Goal: Task Accomplishment & Management: Manage account settings

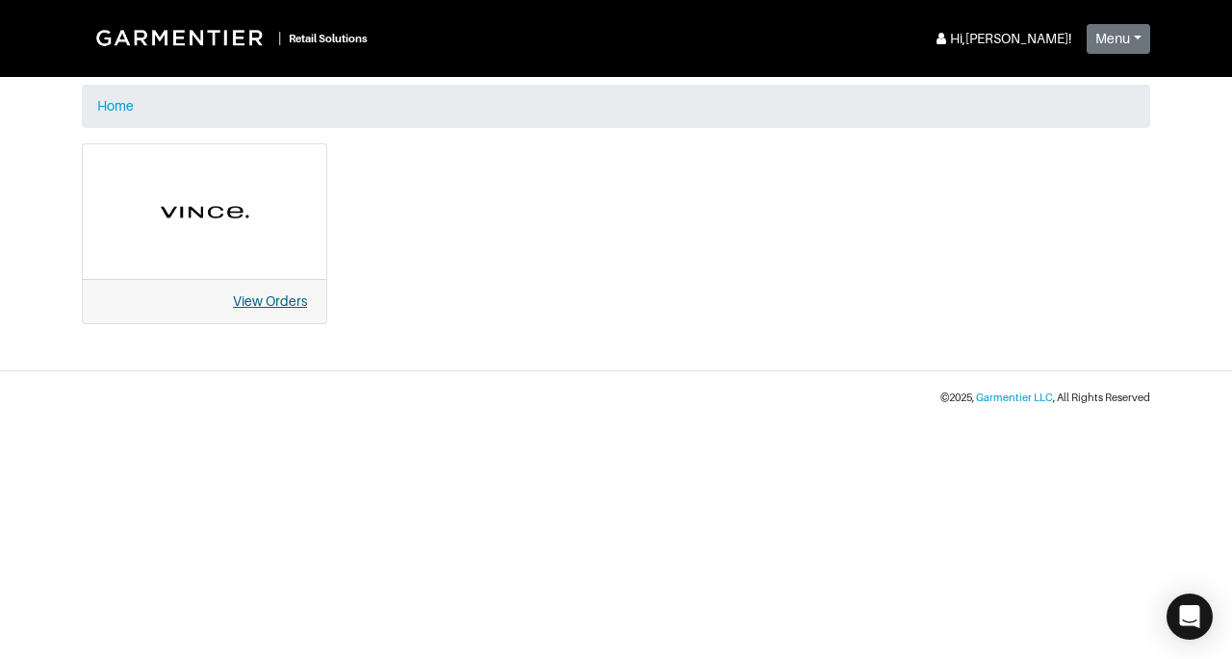
click at [290, 306] on link "View Orders" at bounding box center [270, 300] width 74 height 15
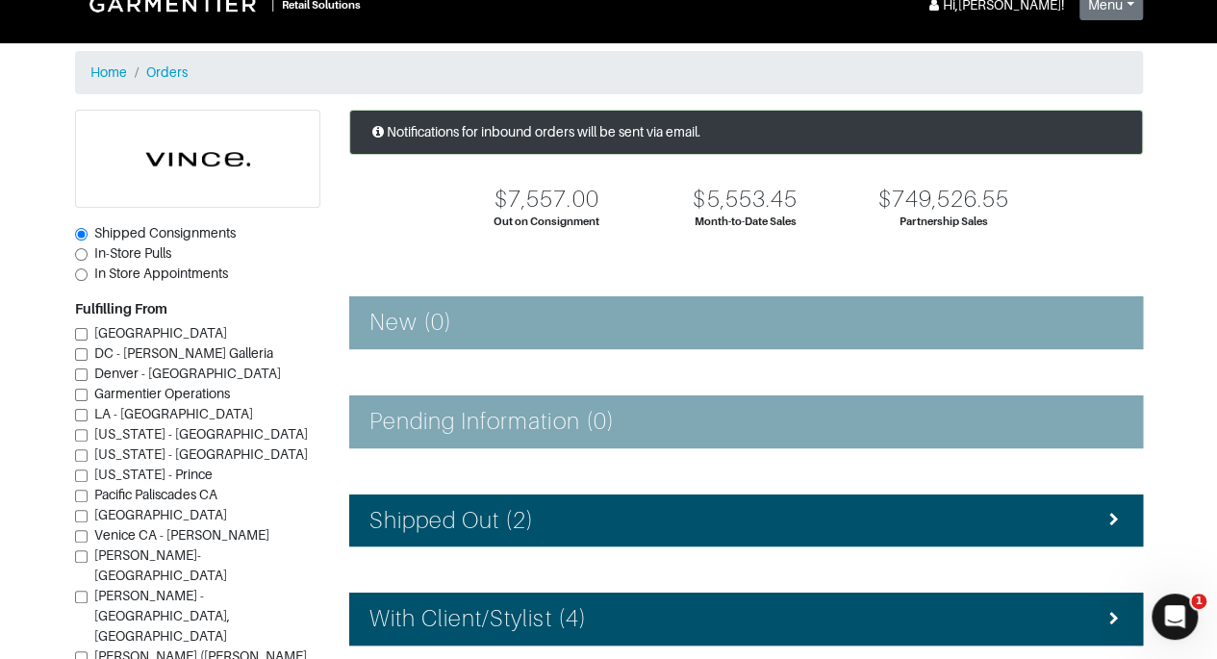
scroll to position [24, 0]
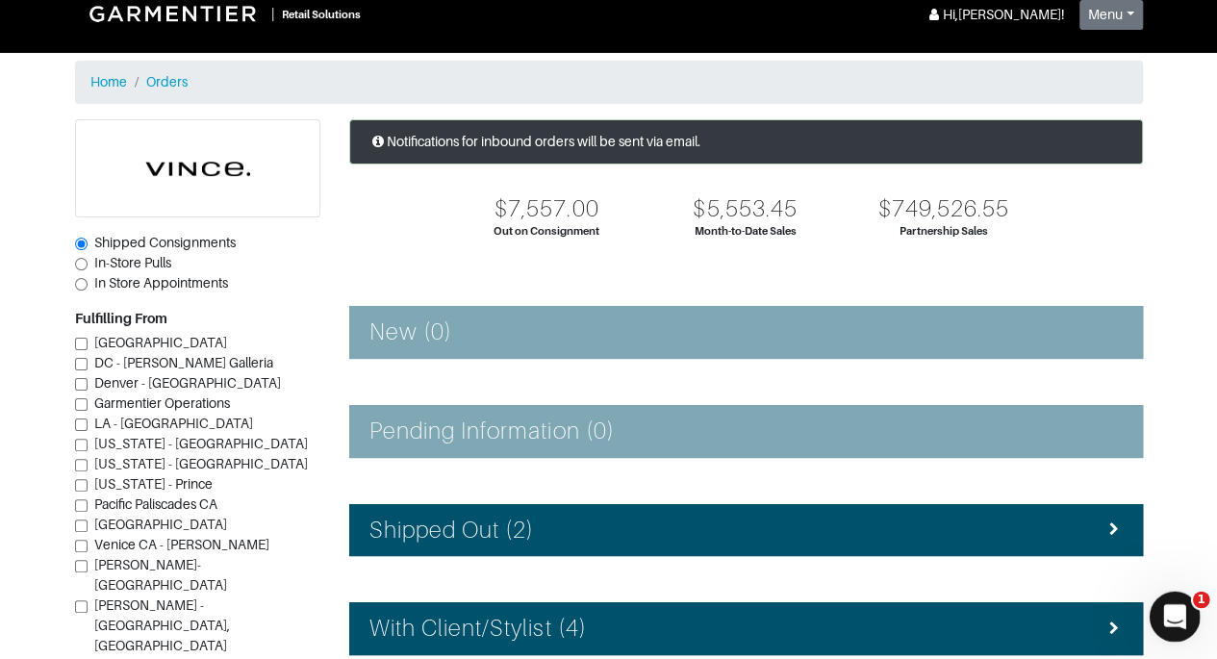
click at [1177, 614] on icon "Open Intercom Messenger" at bounding box center [1173, 614] width 32 height 32
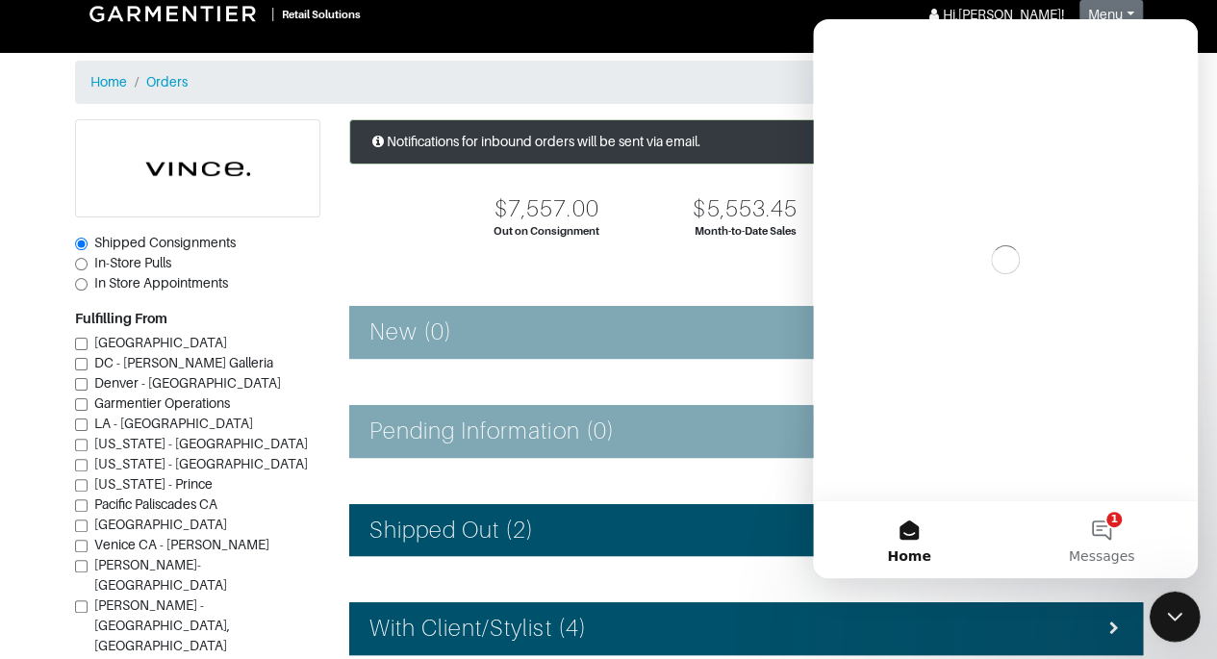
scroll to position [0, 0]
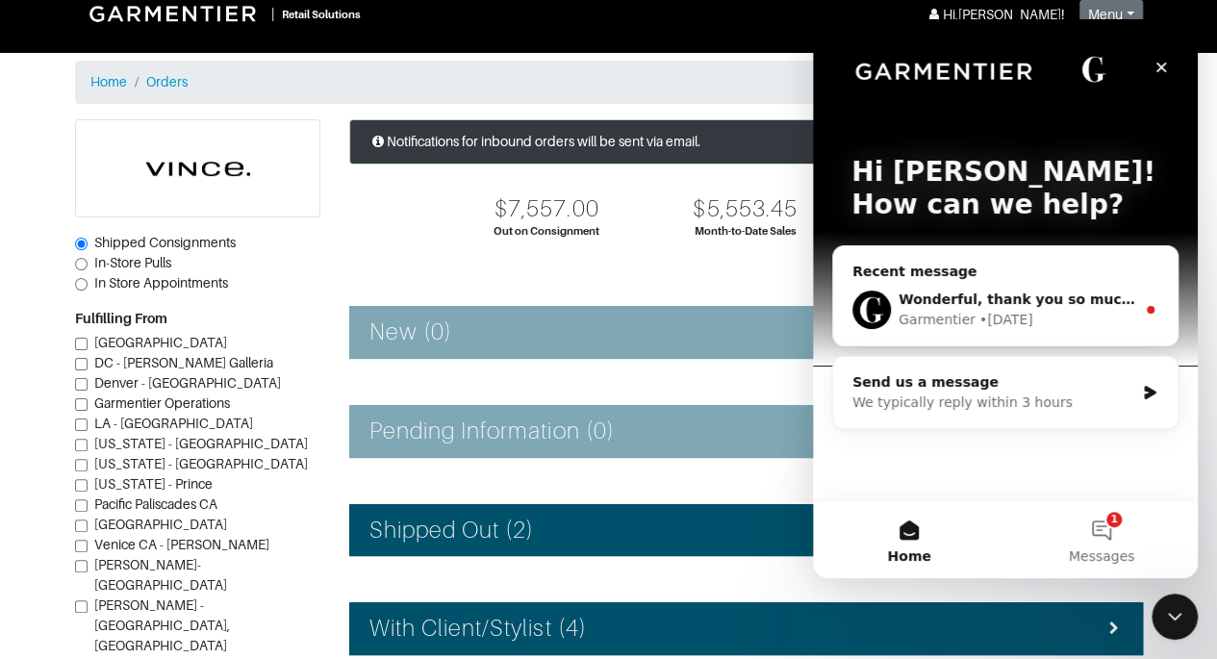
click at [1097, 319] on div "Garmentier • 1d ago" at bounding box center [1017, 320] width 237 height 20
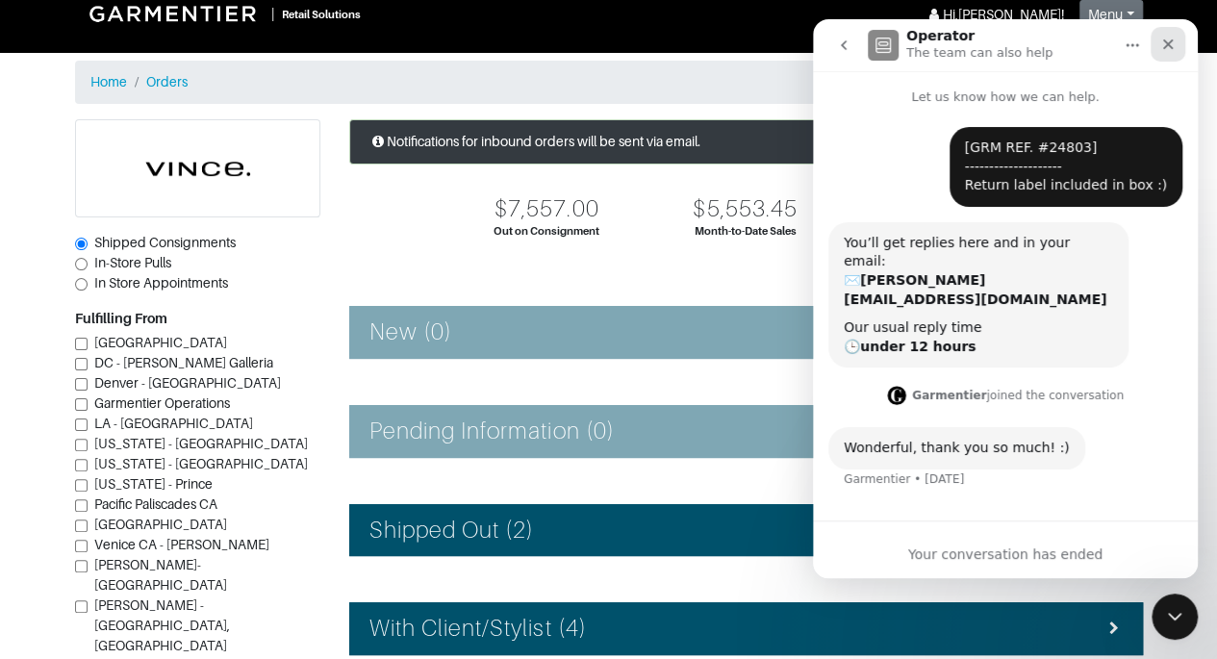
click at [1172, 46] on icon "Close" at bounding box center [1167, 44] width 15 height 15
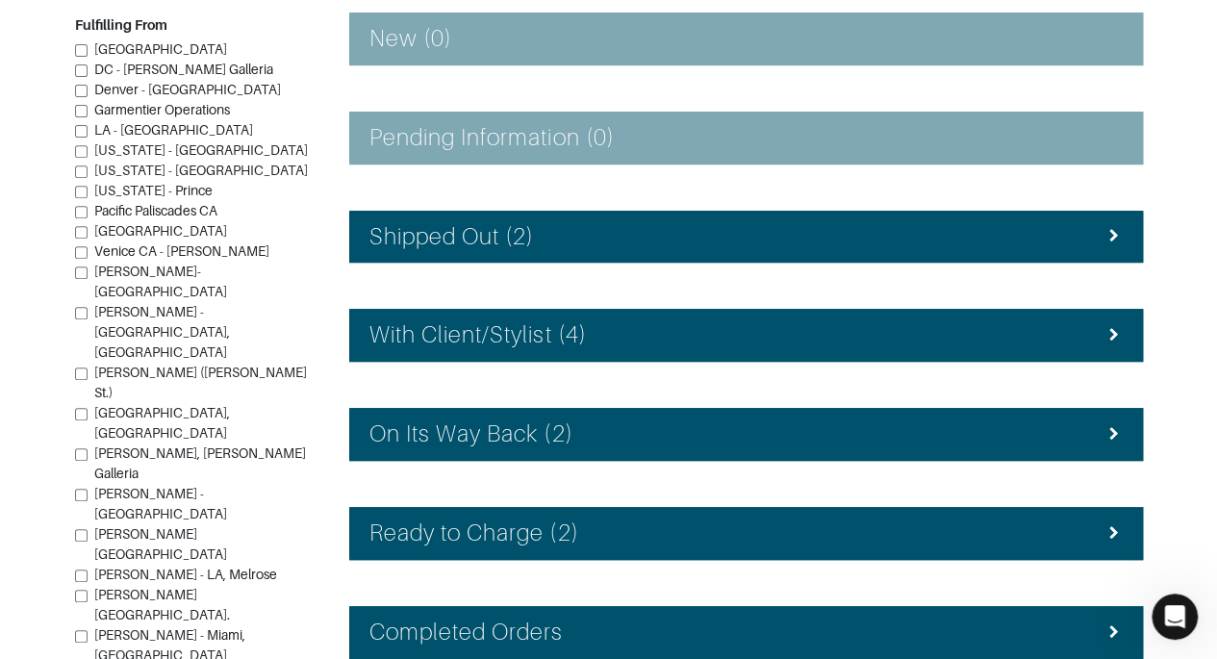
scroll to position [432, 0]
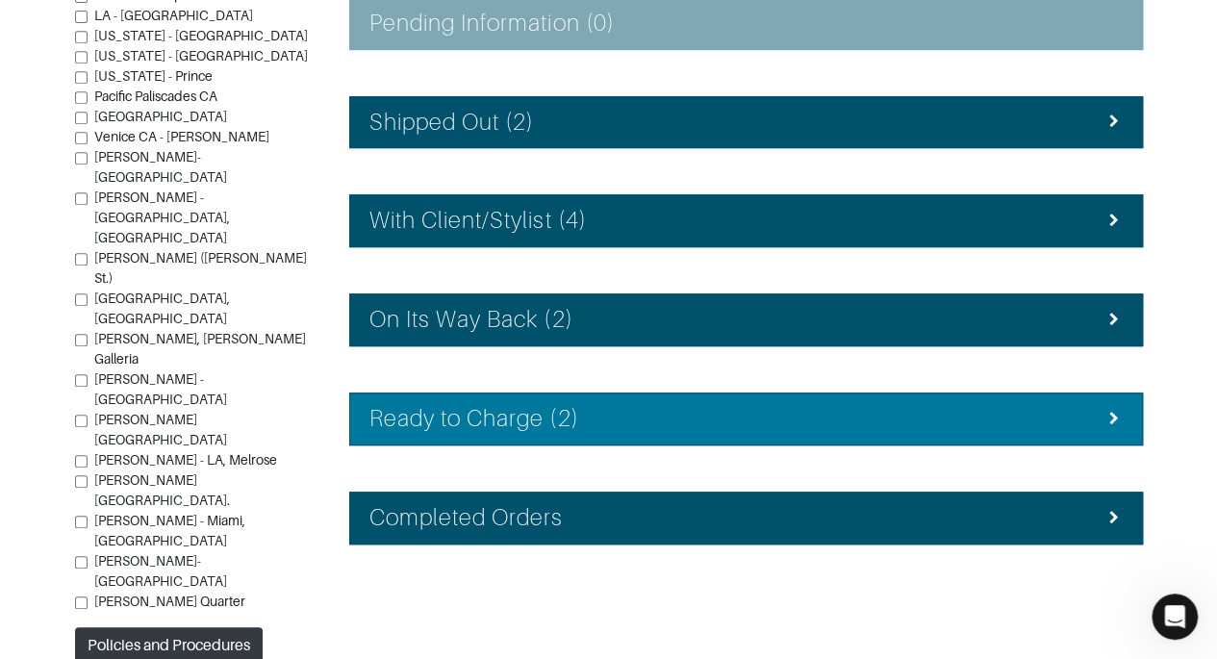
click at [929, 425] on div "Ready to Charge (2)" at bounding box center [745, 419] width 753 height 28
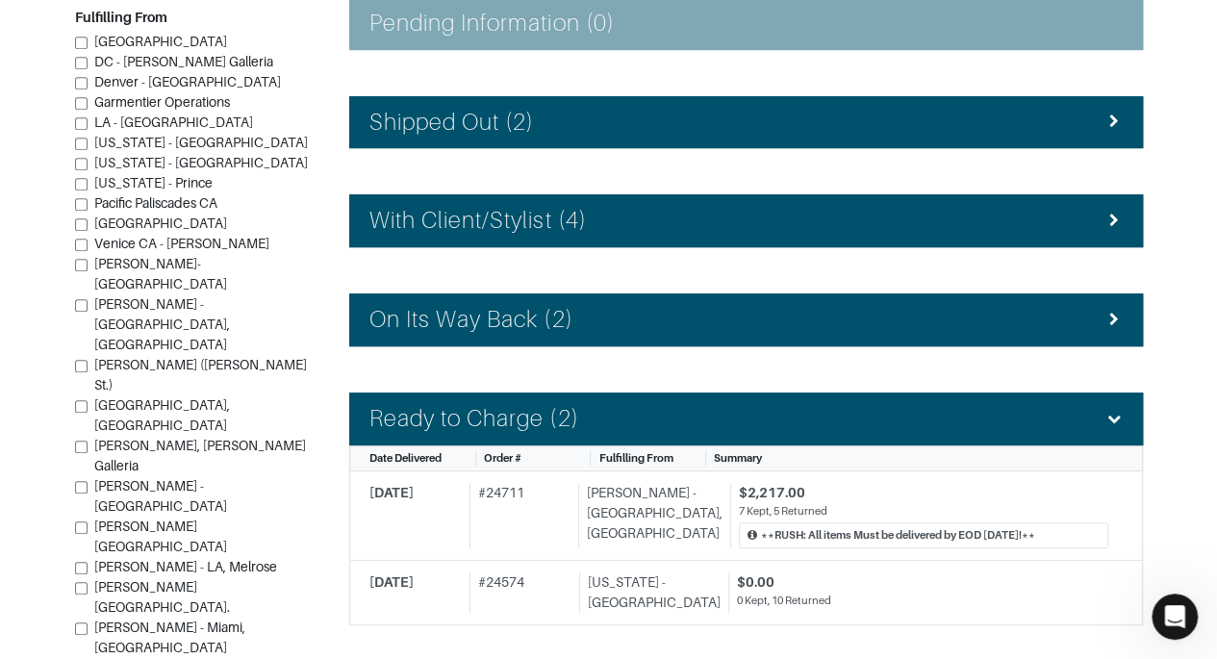
click at [1203, 364] on section "| Retail Solutions Hi, Vince M ! Menu Home Logout Home Orders Shipped Consignme…" at bounding box center [608, 181] width 1217 height 1226
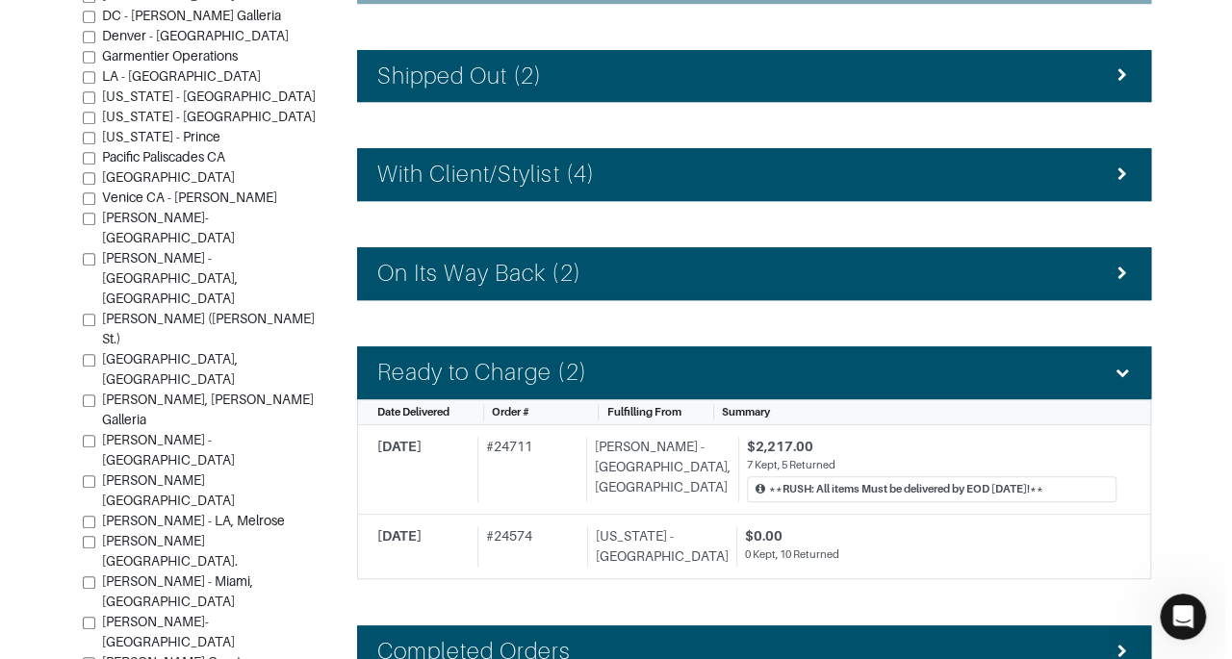
scroll to position [487, 0]
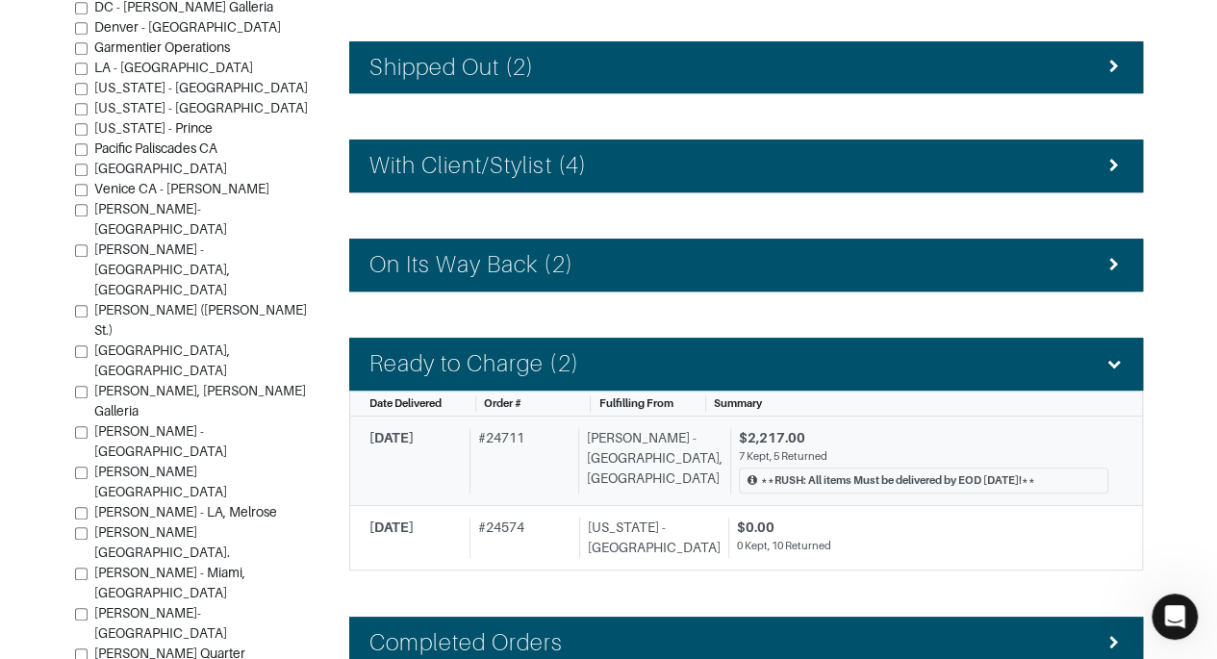
click at [937, 448] on div "7 Kept, 5 Returned" at bounding box center [923, 456] width 369 height 16
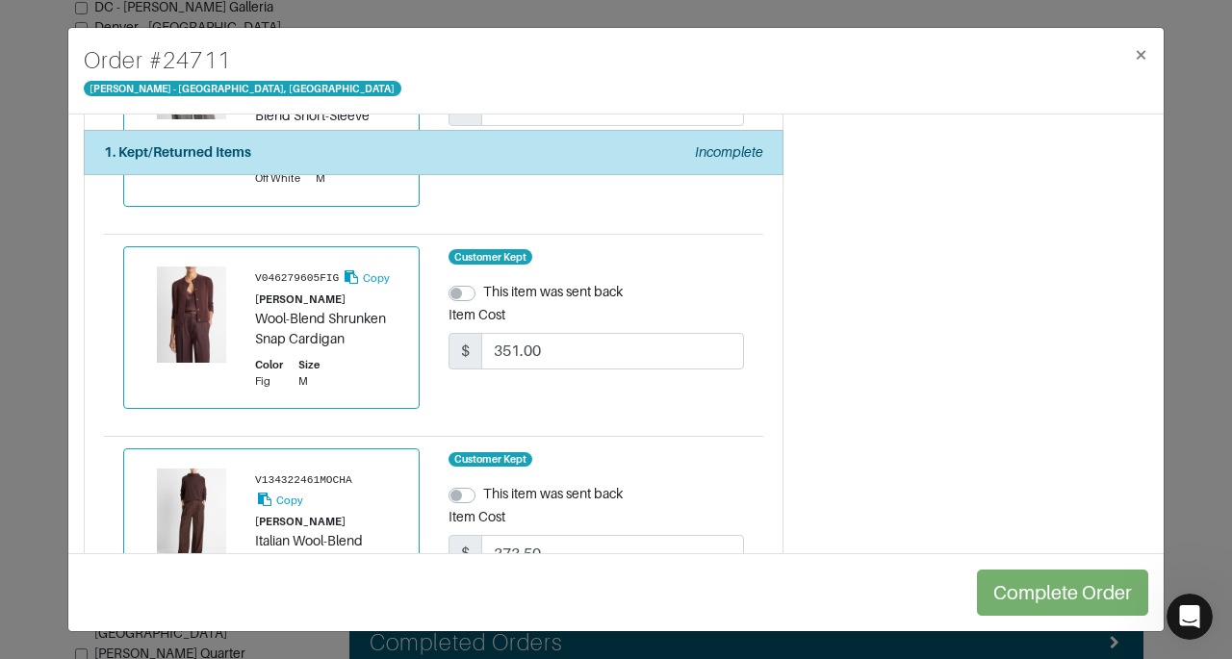
scroll to position [2375, 0]
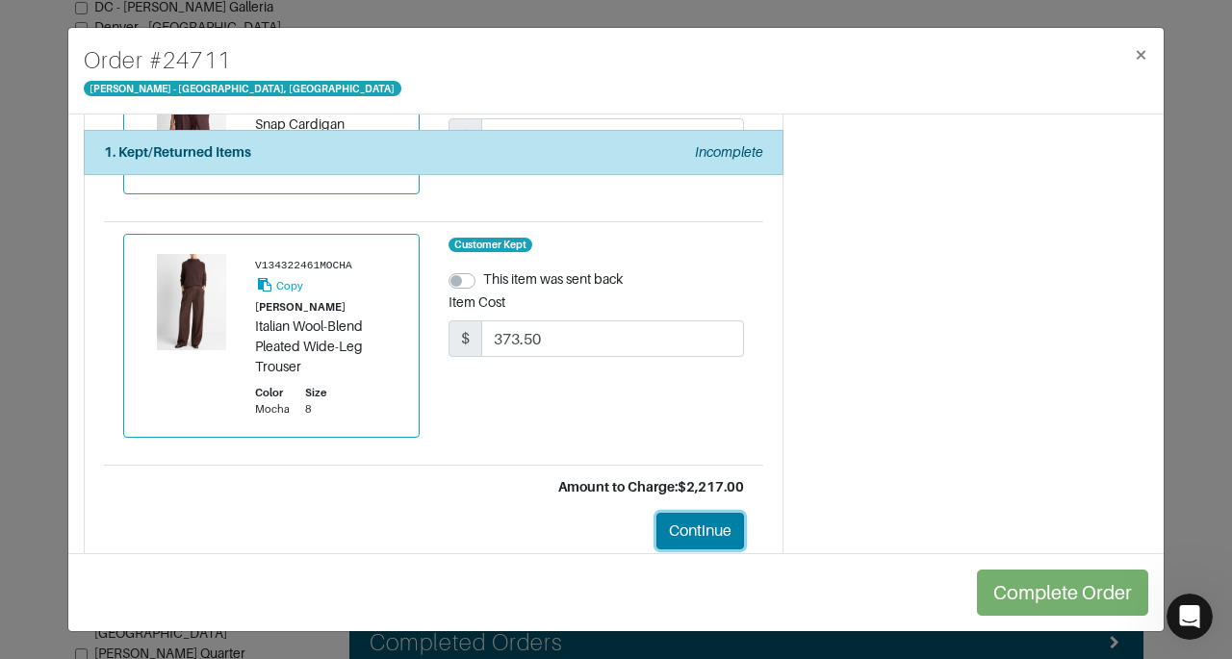
click at [677, 513] on button "Continue" at bounding box center [700, 531] width 88 height 37
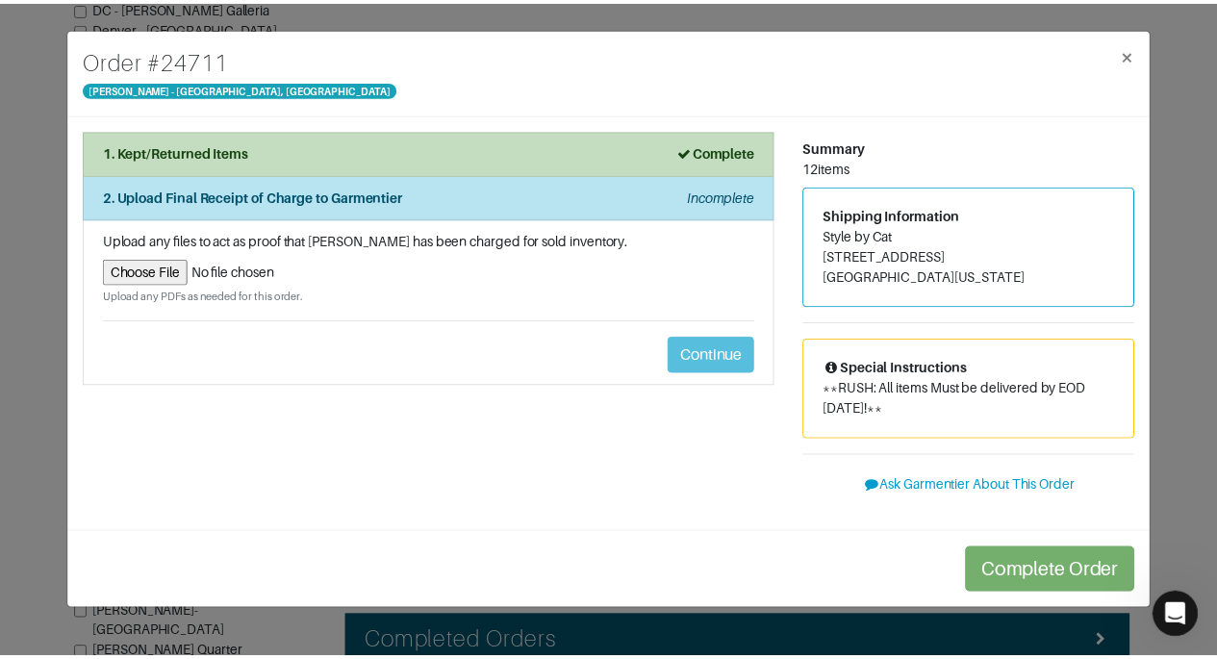
scroll to position [0, 0]
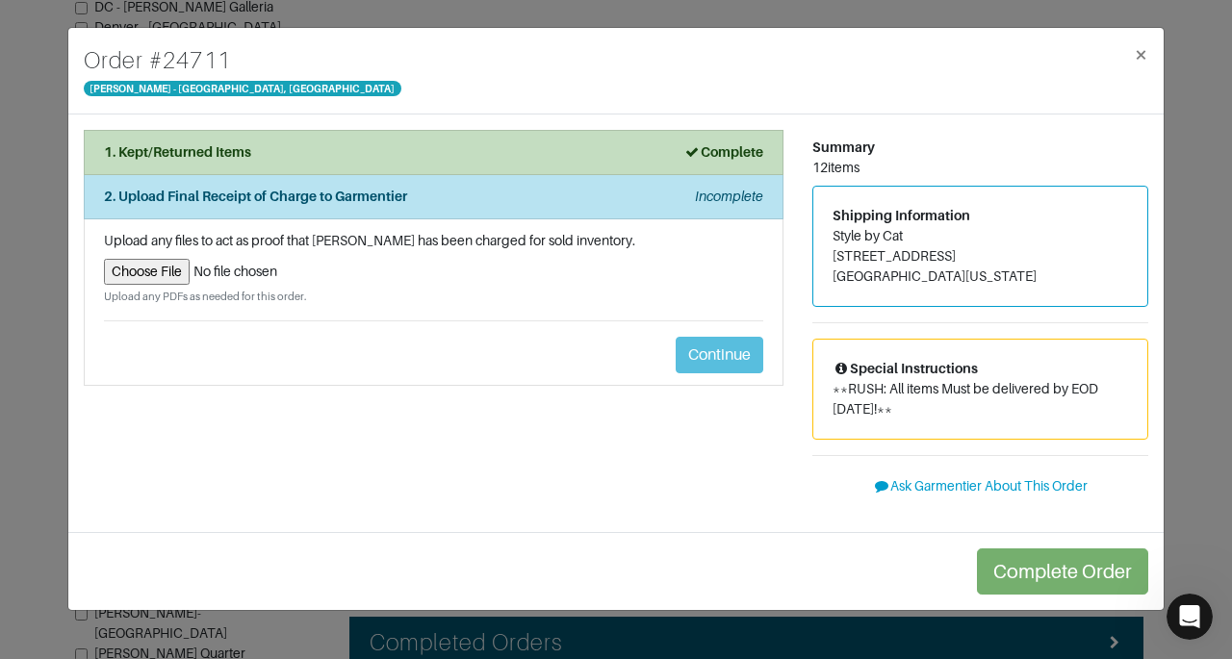
click at [131, 278] on input "file" at bounding box center [433, 272] width 659 height 26
type input "C:\fakepath\Garmentier Order 24711.pdf"
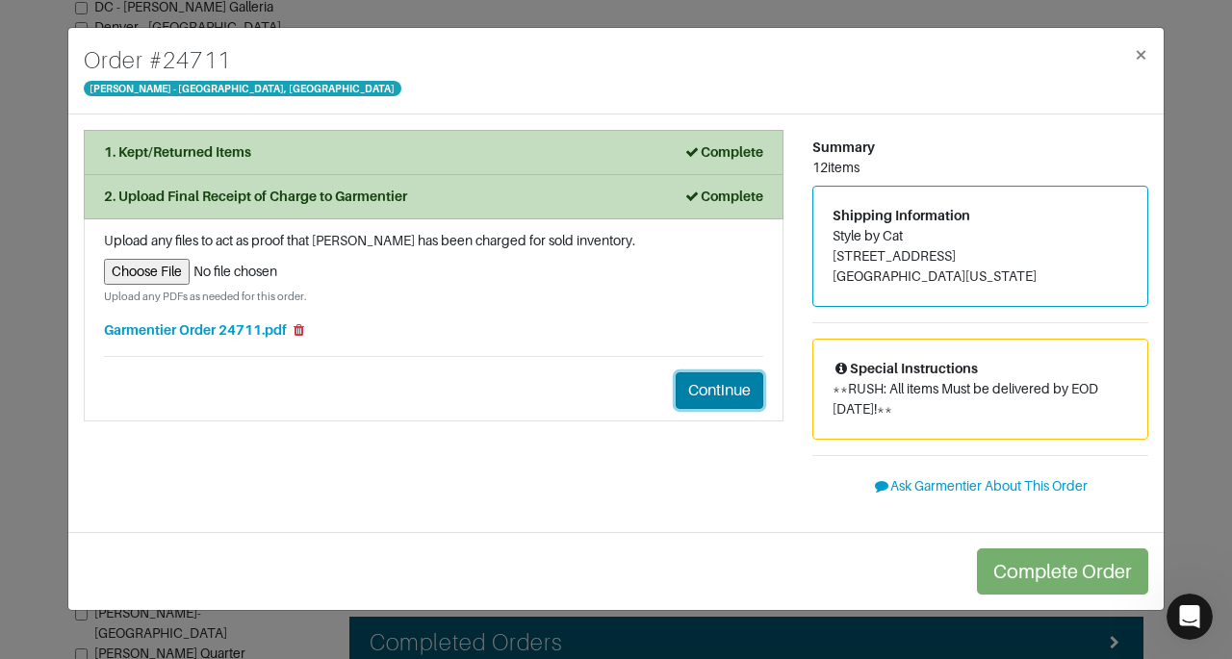
click at [735, 389] on button "Continue" at bounding box center [719, 390] width 88 height 37
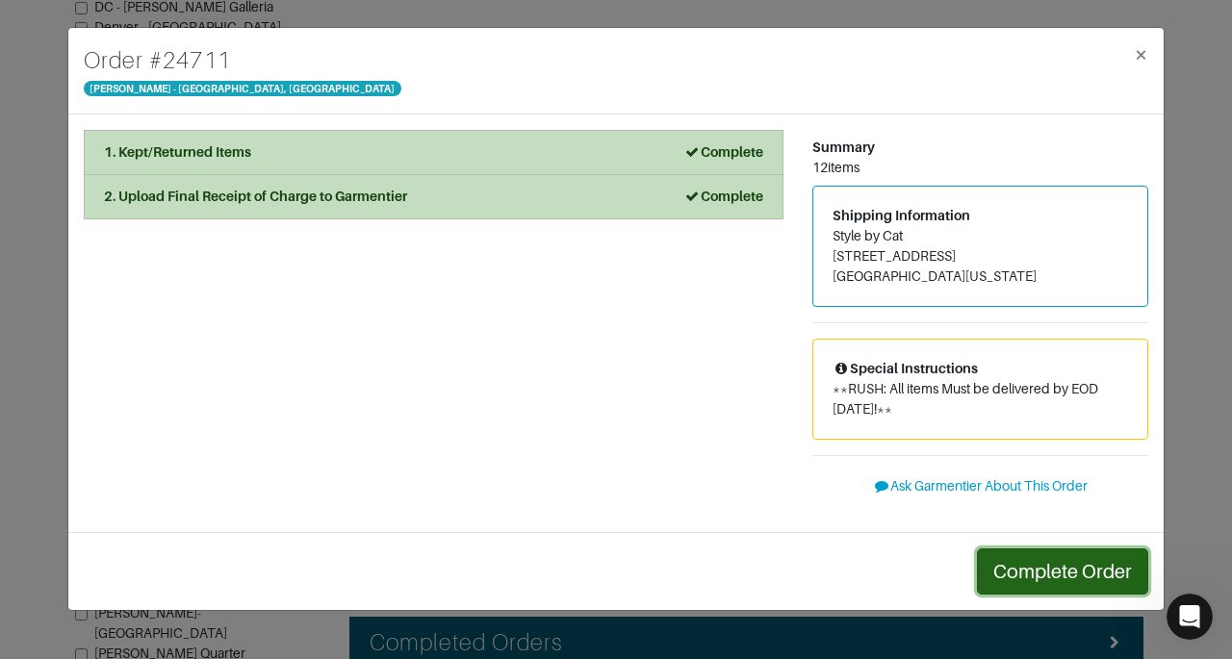
click at [1045, 558] on button "Complete Order" at bounding box center [1062, 571] width 171 height 46
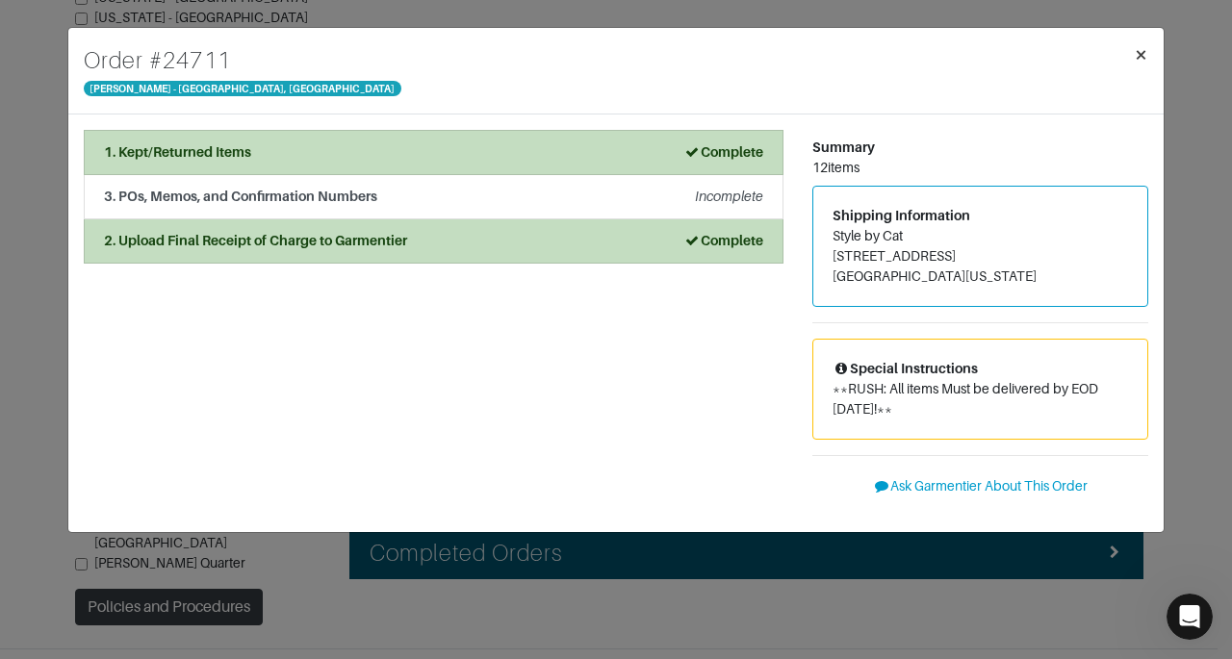
click at [1135, 45] on span "×" at bounding box center [1140, 54] width 14 height 26
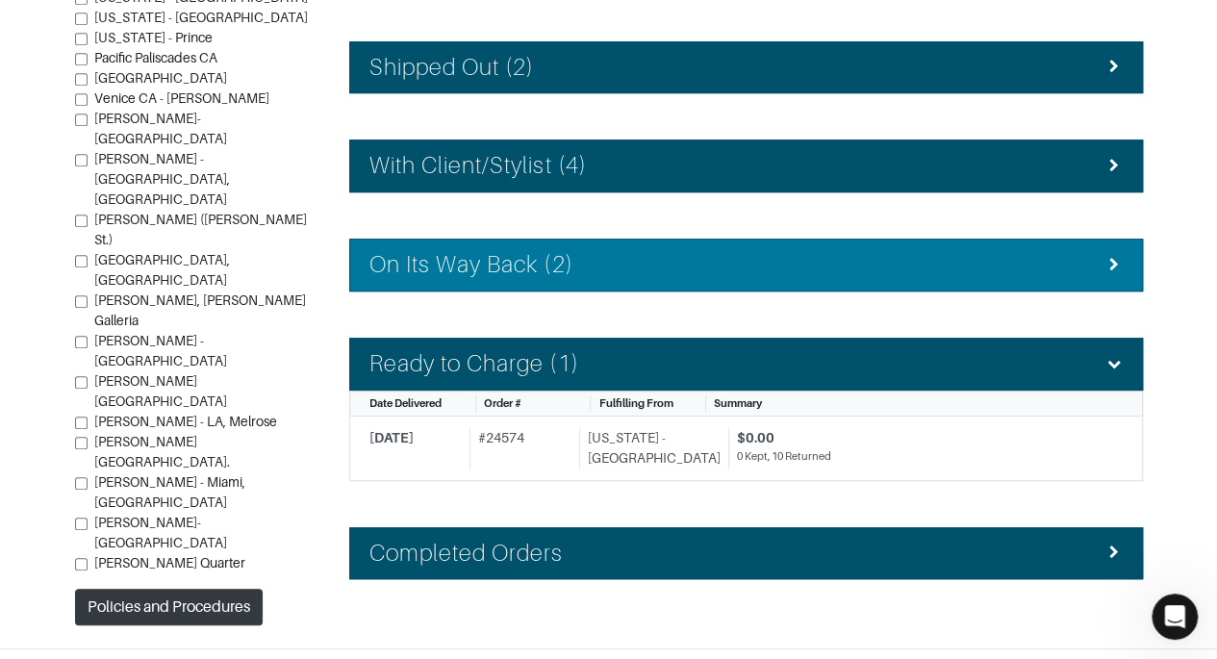
click at [989, 251] on div "On Its Way Back (2)" at bounding box center [745, 265] width 753 height 28
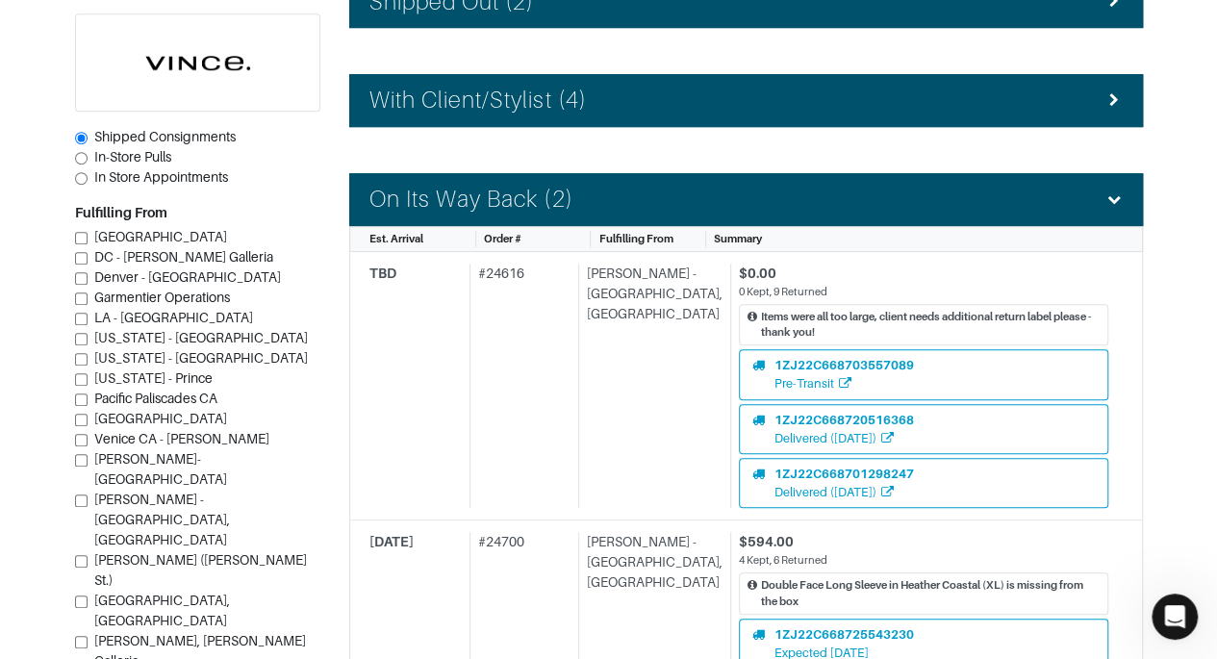
scroll to position [518, 0]
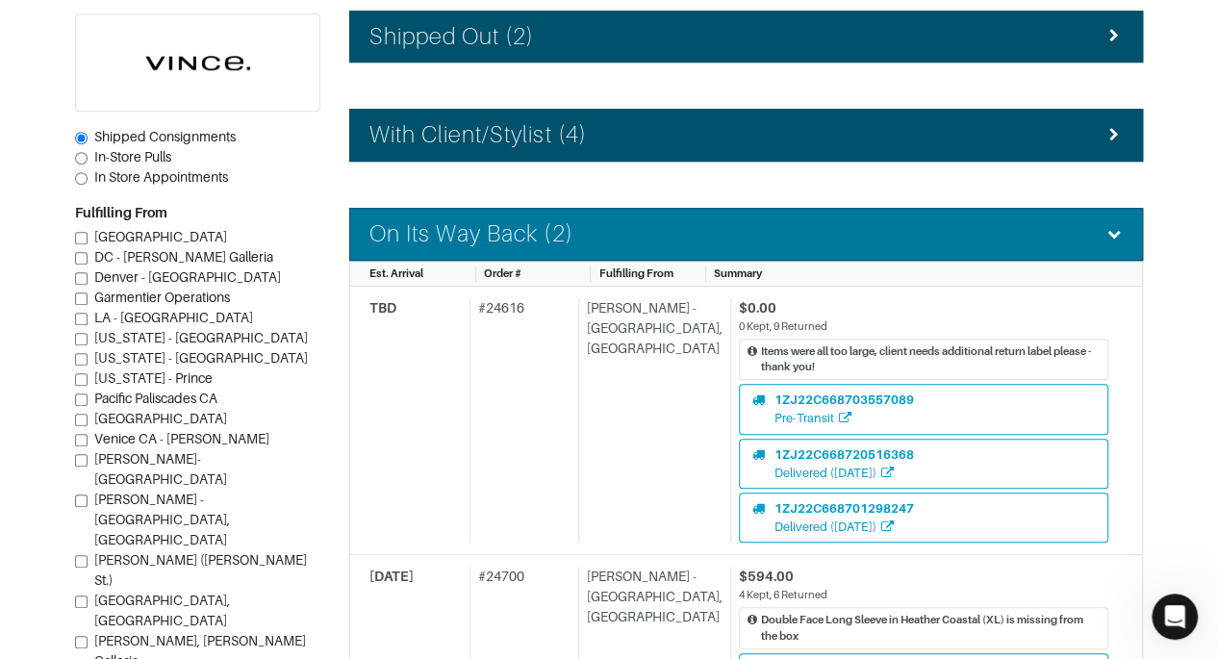
click at [1101, 226] on div "On Its Way Back (2)" at bounding box center [745, 234] width 753 height 28
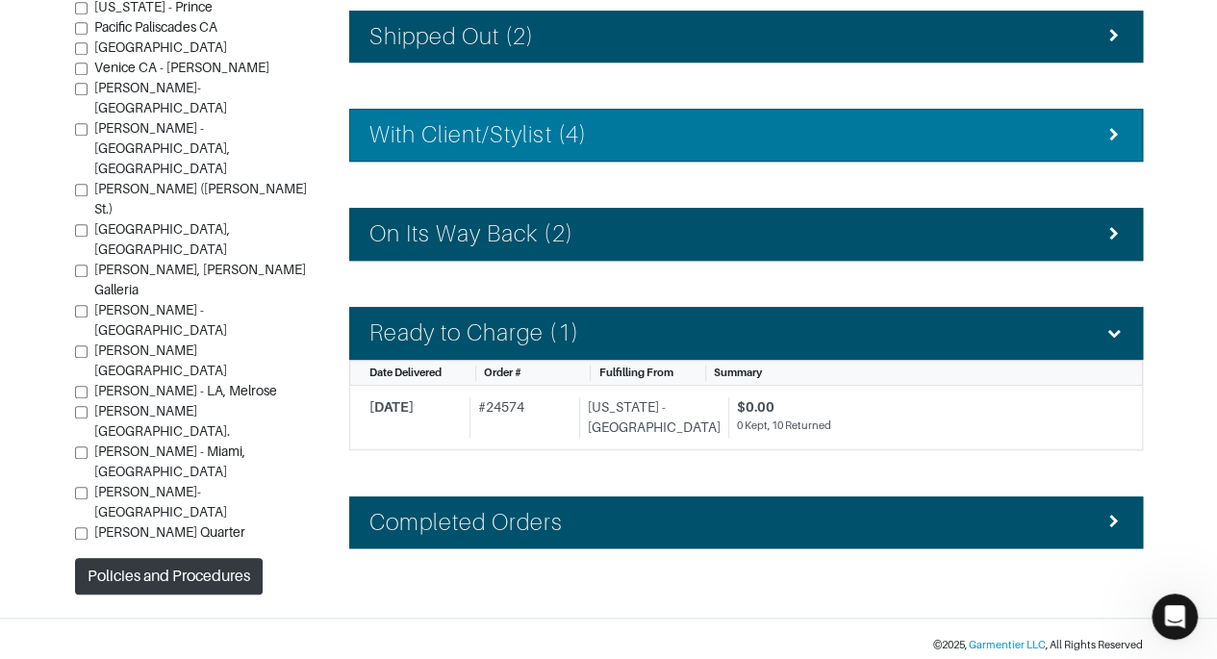
click at [1125, 123] on li "With Client/Stylist (4)" at bounding box center [746, 135] width 794 height 53
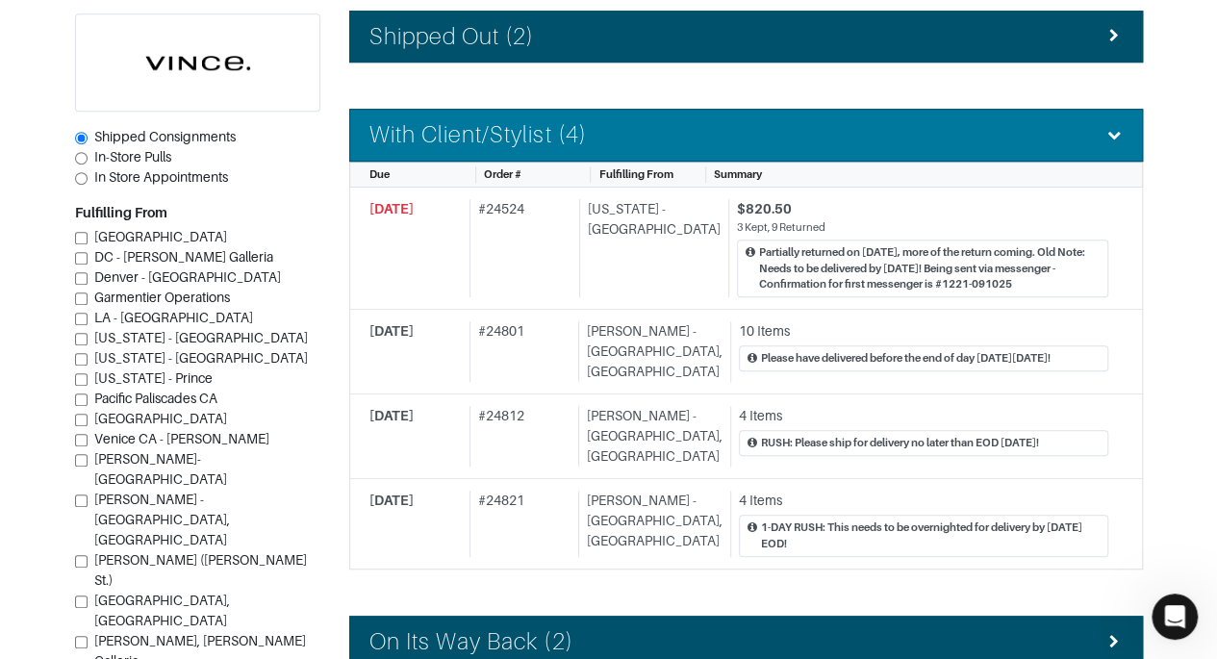
click at [1125, 123] on li "With Client/Stylist (4)" at bounding box center [746, 135] width 794 height 53
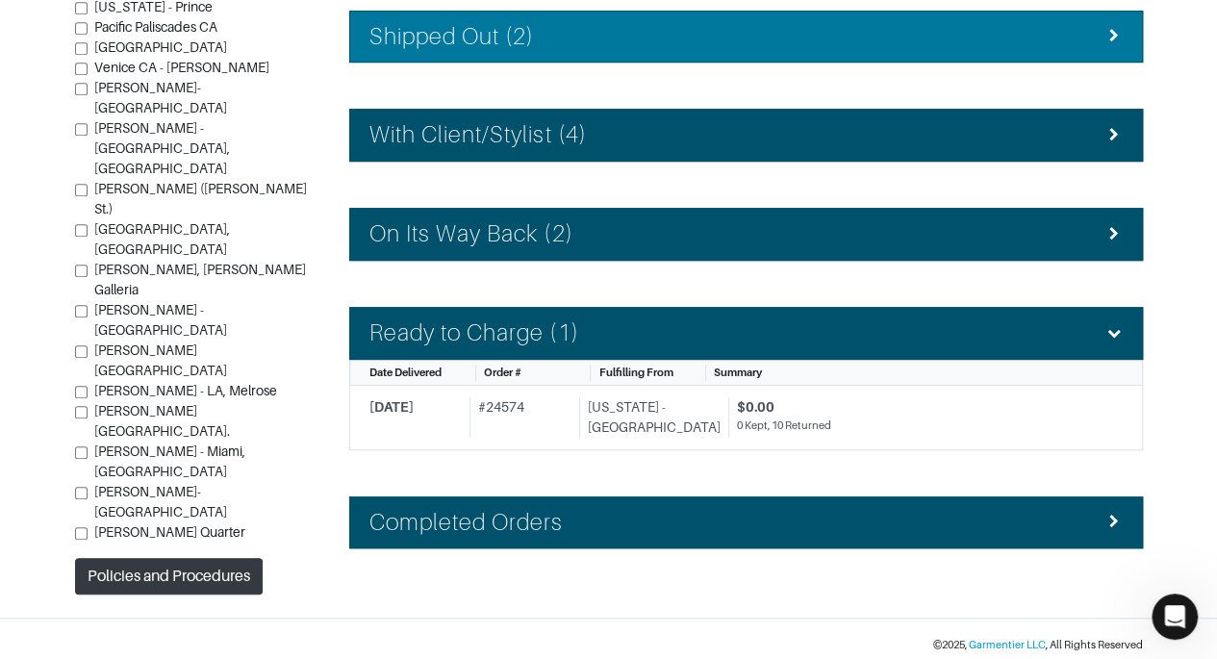
click at [1103, 13] on li "Shipped Out (2)" at bounding box center [746, 37] width 794 height 53
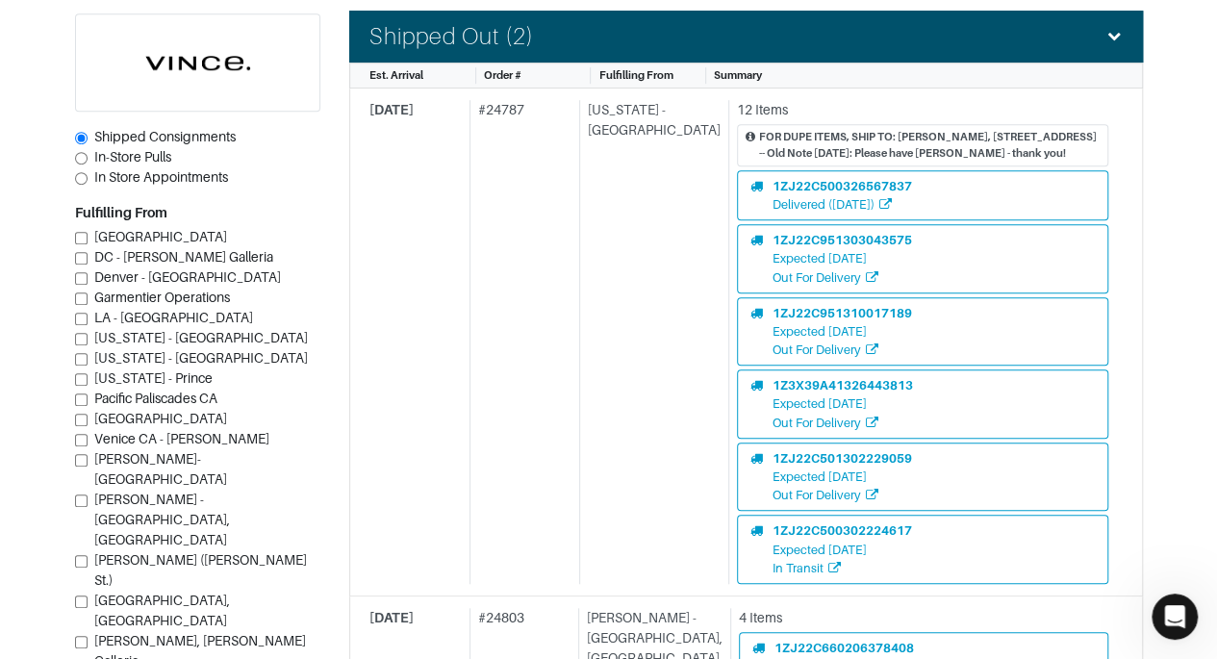
drag, startPoint x: 1214, startPoint y: 193, endPoint x: 1212, endPoint y: 222, distance: 28.9
click at [1212, 222] on section "| Retail Solutions Hi, Vince M ! Menu Home Logout Home Orders Shipped Consignme…" at bounding box center [608, 375] width 1217 height 1787
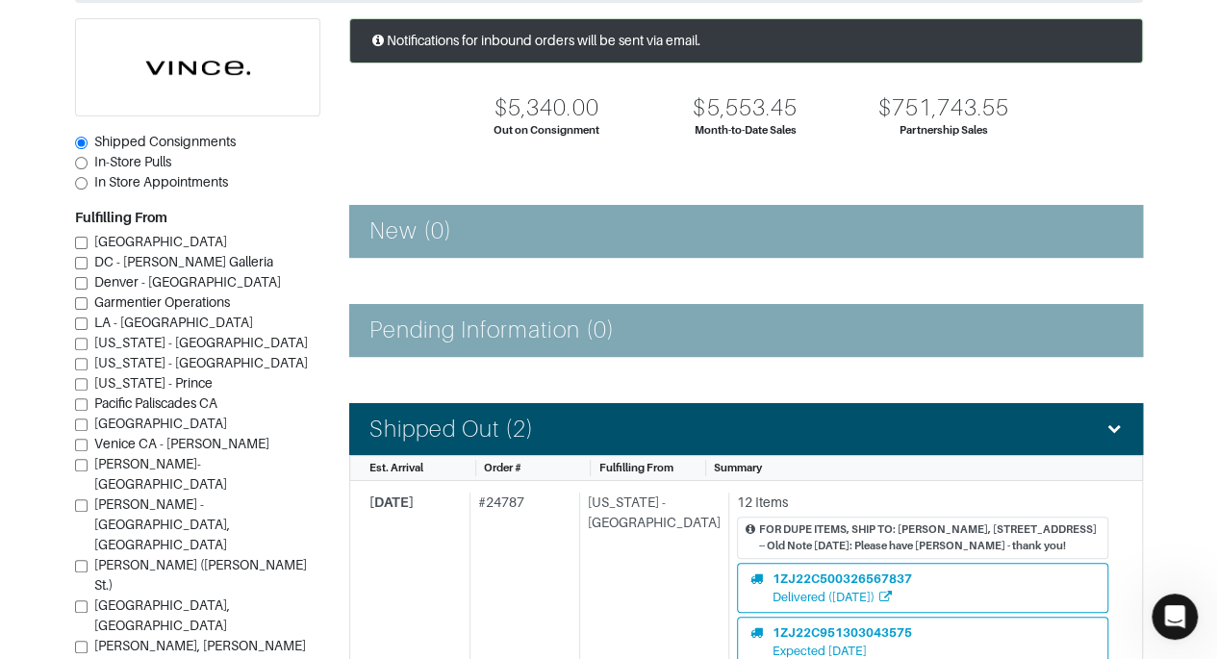
scroll to position [0, 0]
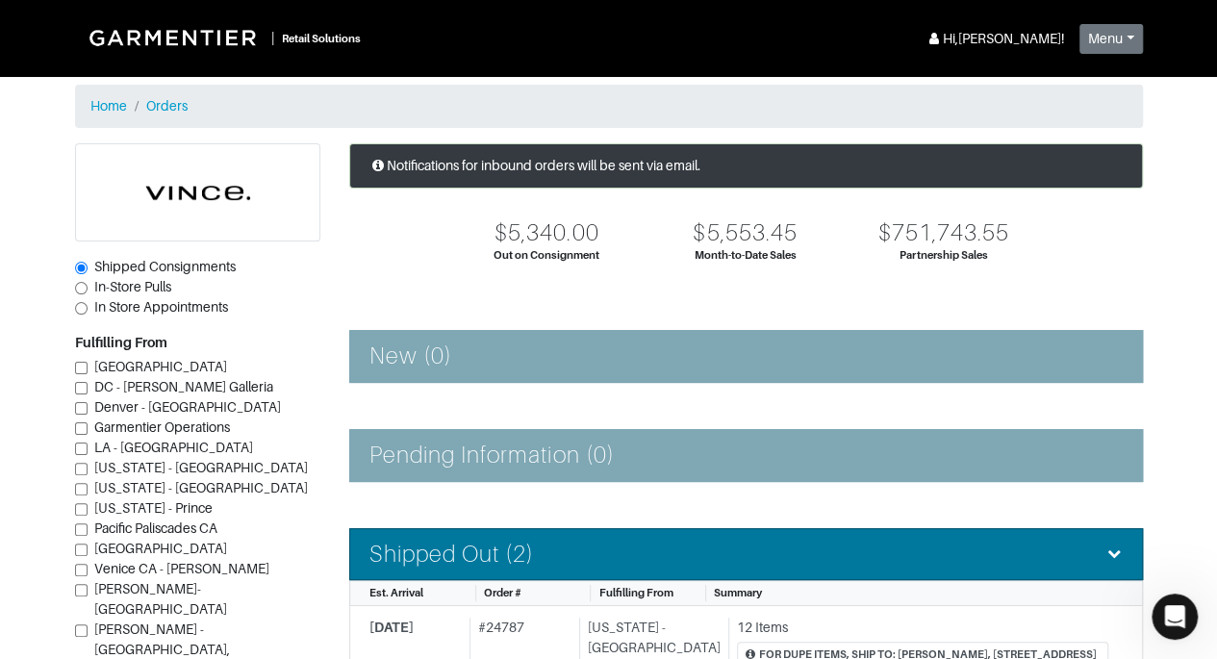
click at [967, 541] on div "Shipped Out (2)" at bounding box center [745, 555] width 753 height 28
